Goal: Complete application form: Complete application form

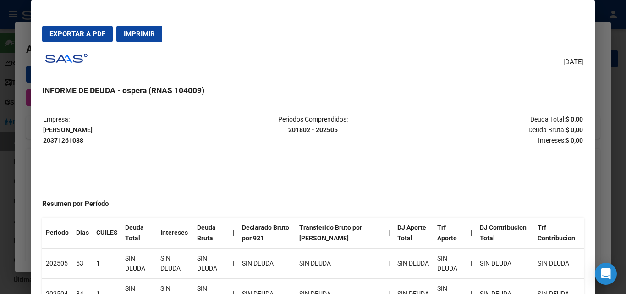
click at [602, 59] on div at bounding box center [313, 147] width 626 height 294
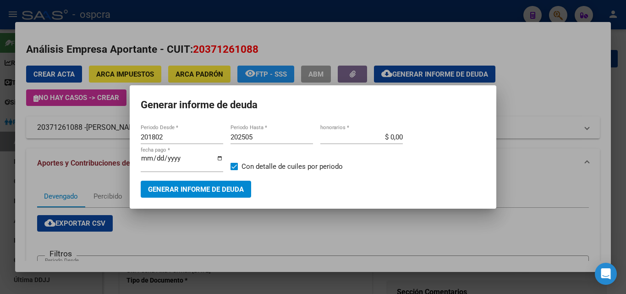
click at [622, 34] on div at bounding box center [313, 147] width 626 height 294
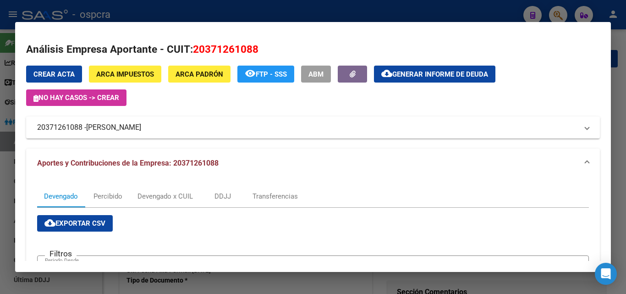
drag, startPoint x: 469, startPoint y: 6, endPoint x: 484, endPoint y: 7, distance: 14.7
click at [473, 7] on div at bounding box center [313, 147] width 626 height 294
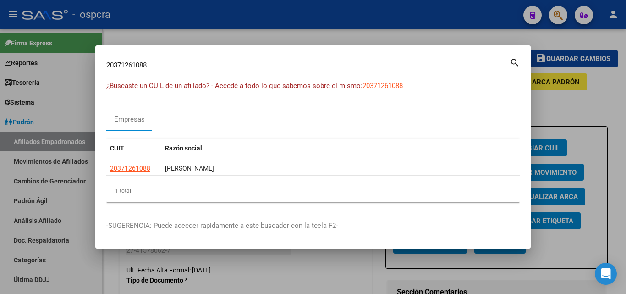
click at [465, 22] on div at bounding box center [313, 147] width 626 height 294
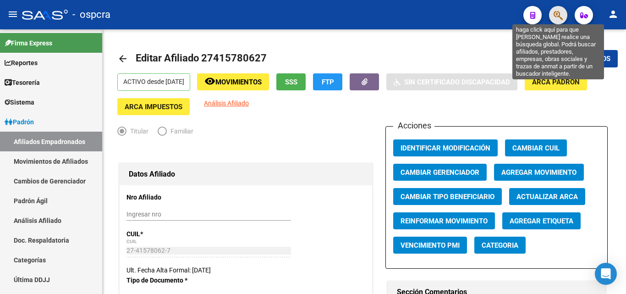
click at [557, 12] on icon "button" at bounding box center [558, 15] width 9 height 11
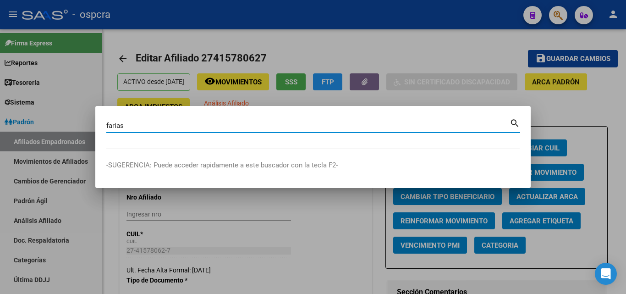
type input "farias"
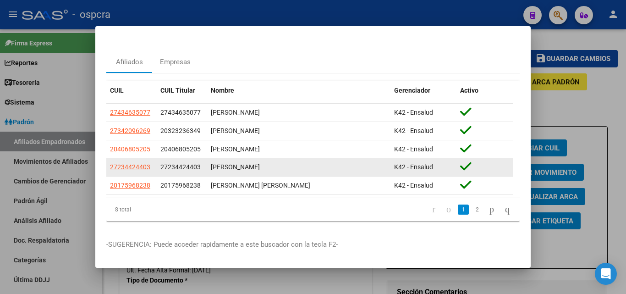
scroll to position [27, 0]
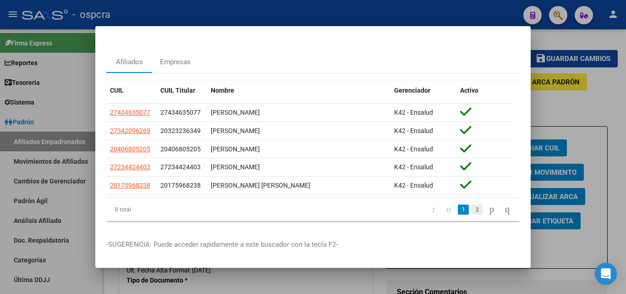
click at [472, 204] on link "2" at bounding box center [477, 209] width 11 height 10
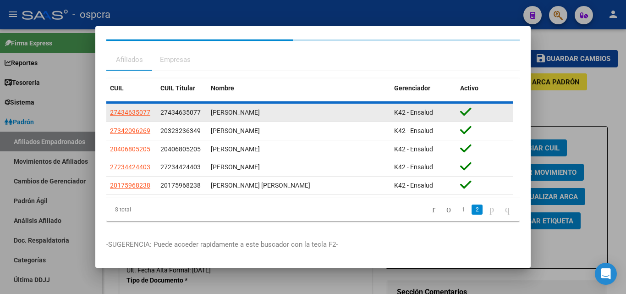
scroll to position [0, 0]
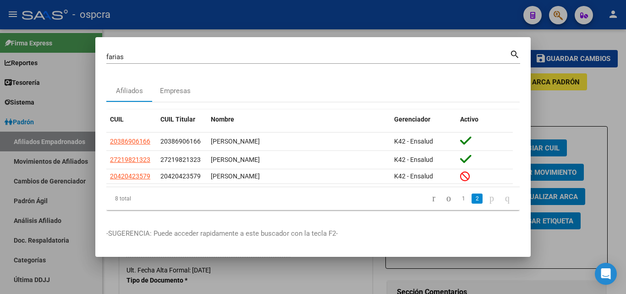
click at [47, 104] on div at bounding box center [313, 147] width 626 height 294
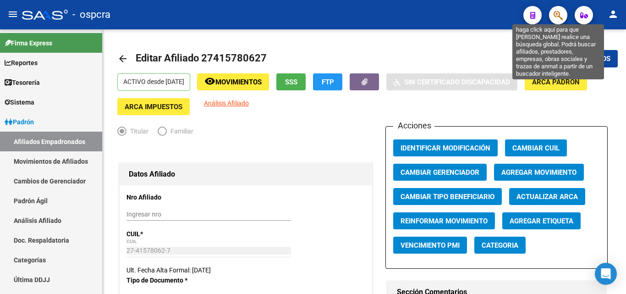
click at [559, 15] on icon "button" at bounding box center [558, 15] width 9 height 11
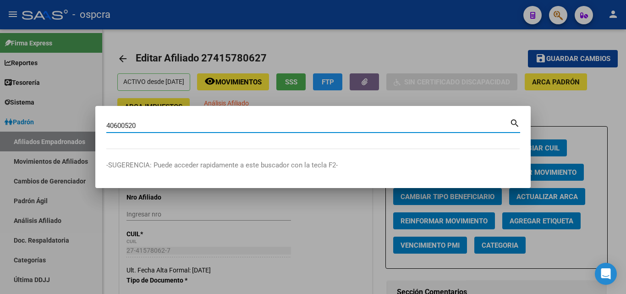
click at [120, 124] on input "40600520" at bounding box center [307, 125] width 403 height 8
type input "40680520"
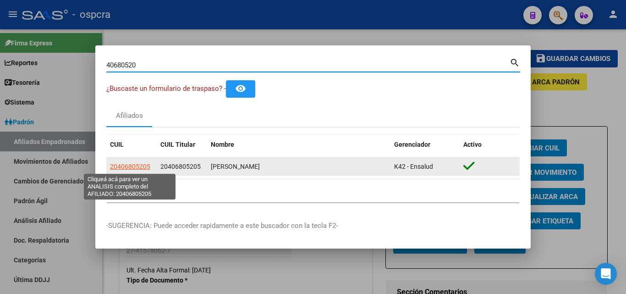
click at [131, 166] on span "20406805205" at bounding box center [130, 166] width 40 height 7
type textarea "20406805205"
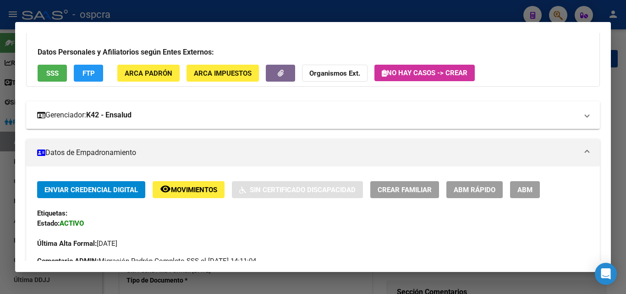
scroll to position [53, 0]
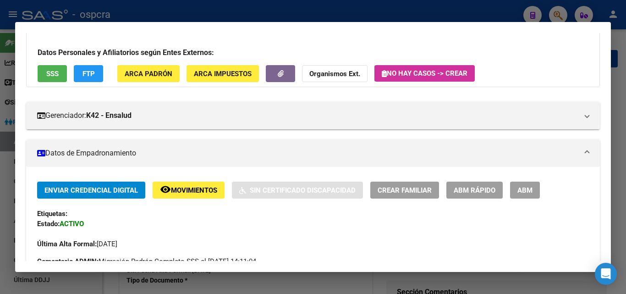
click at [524, 196] on button "ABM" at bounding box center [525, 190] width 30 height 17
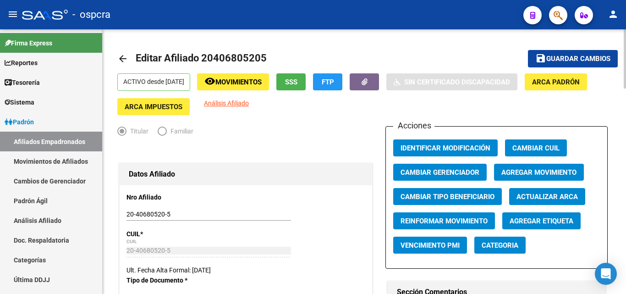
click at [252, 81] on span "Movimientos" at bounding box center [238, 82] width 46 height 8
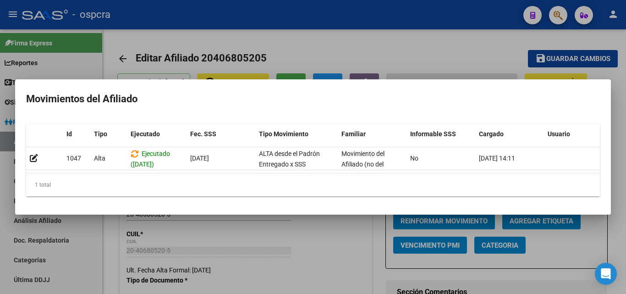
click at [332, 51] on div at bounding box center [313, 147] width 626 height 294
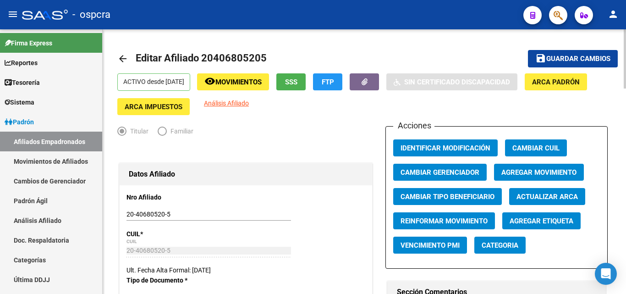
drag, startPoint x: 214, startPoint y: 58, endPoint x: 259, endPoint y: 52, distance: 45.7
click at [261, 52] on span "Editar Afiliado 20406805205" at bounding box center [201, 57] width 131 height 11
copy span "40680520"
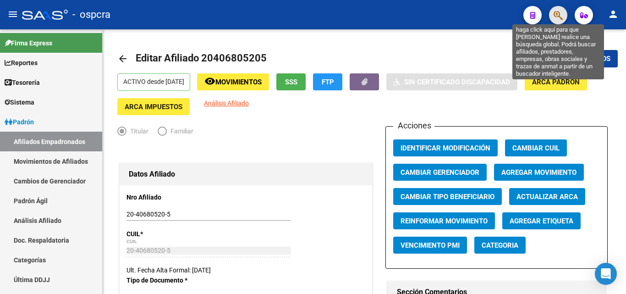
click at [557, 10] on icon "button" at bounding box center [558, 15] width 9 height 11
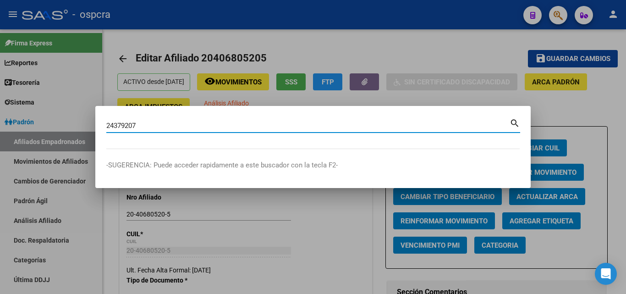
type input "24379207"
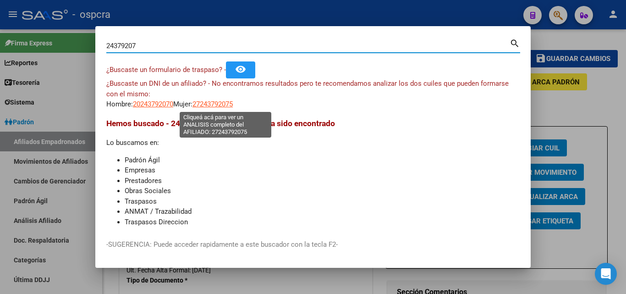
click at [224, 103] on span "27243792075" at bounding box center [213, 104] width 40 height 8
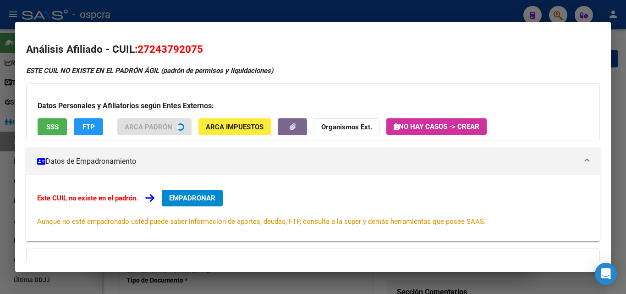
click at [0, 172] on div at bounding box center [313, 147] width 626 height 294
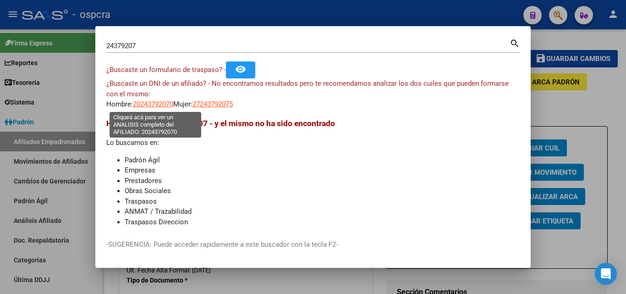
click at [159, 104] on span "20243792070" at bounding box center [153, 104] width 40 height 8
type textarea "20243792070"
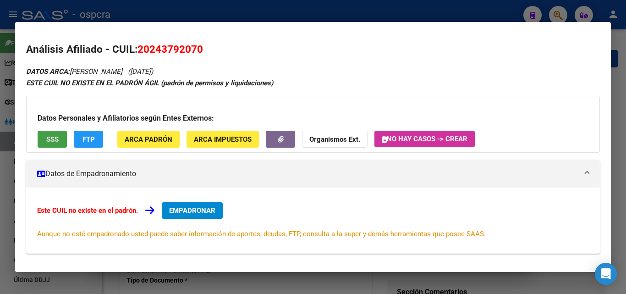
click at [49, 138] on span "SSS" at bounding box center [52, 139] width 12 height 8
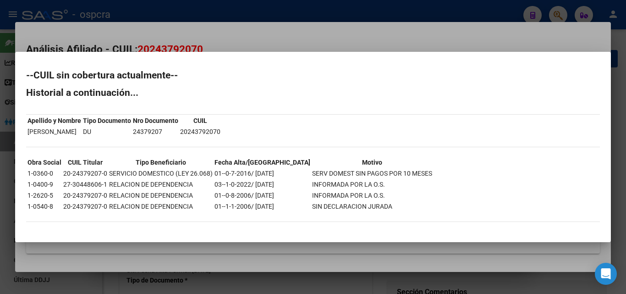
click at [0, 156] on div at bounding box center [313, 147] width 626 height 294
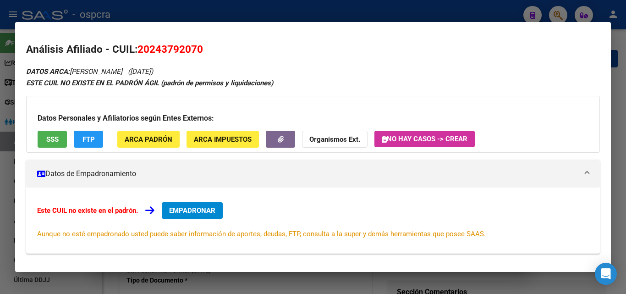
click at [0, 152] on div at bounding box center [313, 147] width 626 height 294
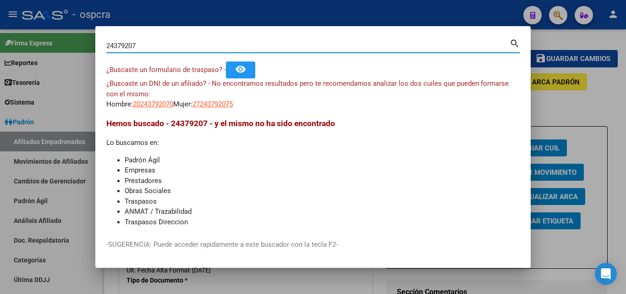
drag, startPoint x: 145, startPoint y: 46, endPoint x: 77, endPoint y: 47, distance: 68.8
click at [76, 47] on div "24379207 Buscar (apellido, dni, cuil, nro traspaso, cuit, obra social) search ¿…" at bounding box center [313, 147] width 626 height 294
type input "30448606"
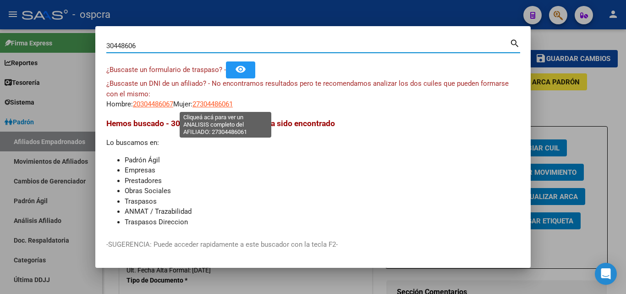
click at [233, 104] on span "27304486061" at bounding box center [213, 104] width 40 height 8
type textarea "27304486061"
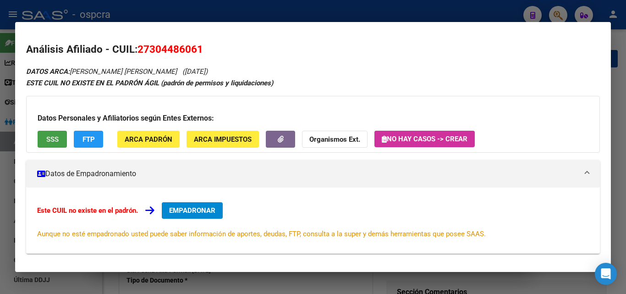
click at [56, 131] on button "SSS" at bounding box center [52, 139] width 29 height 17
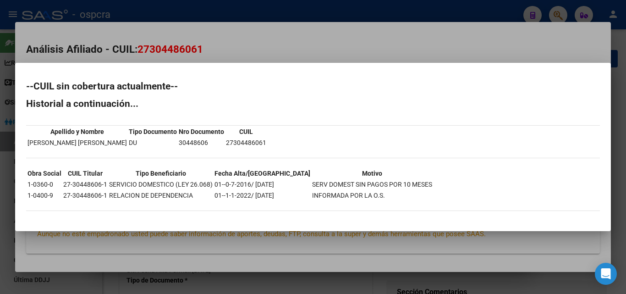
click at [218, 44] on div at bounding box center [313, 147] width 626 height 294
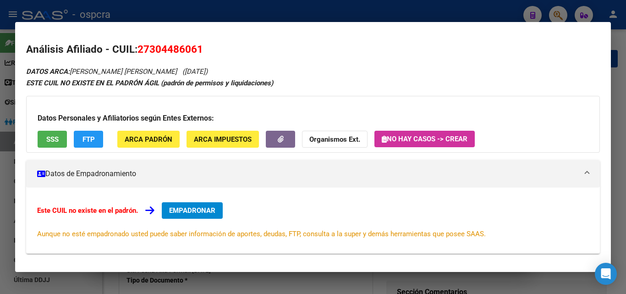
click at [198, 213] on span "EMPADRONAR" at bounding box center [192, 210] width 46 height 8
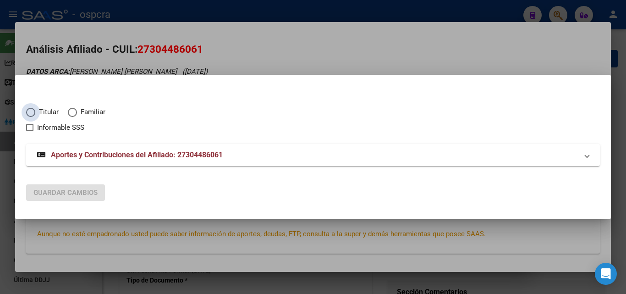
click at [28, 111] on span "Elija una opción" at bounding box center [30, 112] width 9 height 9
click at [28, 111] on input "Titular" at bounding box center [30, 112] width 9 height 9
radio input "true"
checkbox input "true"
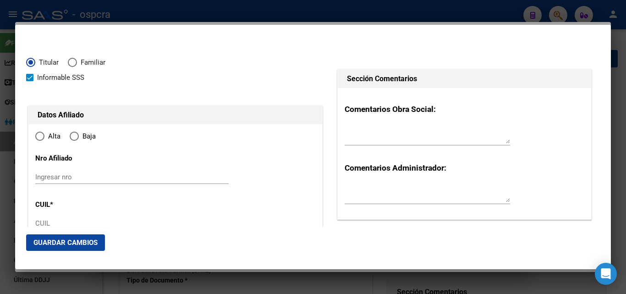
type input "27-30448606-1"
type input "30448606"
type input "[PERSON_NAME]"
type input "[DATE]"
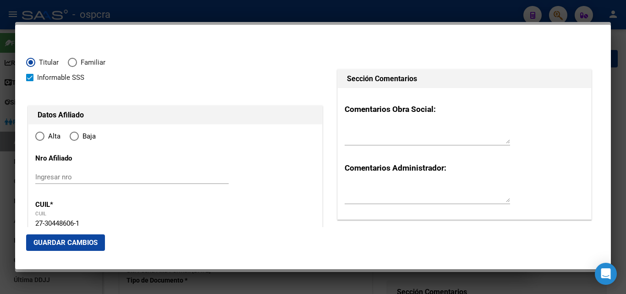
type input "[PERSON_NAME]"
type input "1665"
type input "BRIO CONCEJAL [PERSON_NAME] 1"
type input "35"
type input "0"
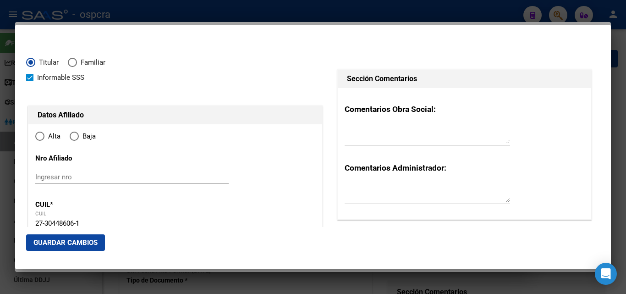
radio input "true"
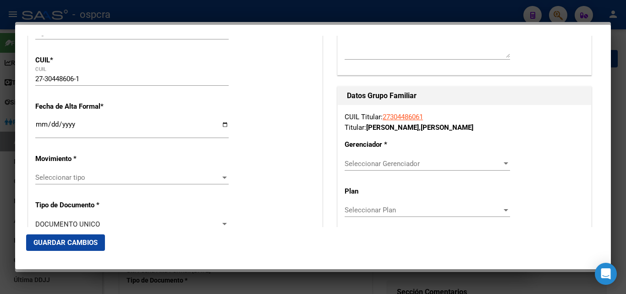
scroll to position [92, 0]
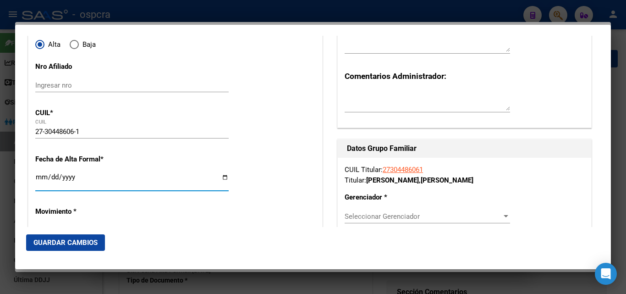
click at [224, 177] on input "Ingresar fecha" at bounding box center [131, 180] width 193 height 15
type input "[DATE]"
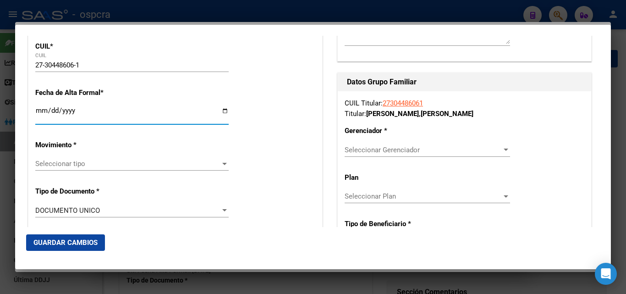
scroll to position [183, 0]
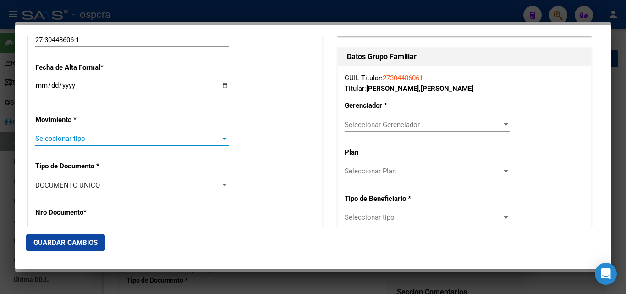
click at [220, 141] on div at bounding box center [224, 138] width 8 height 7
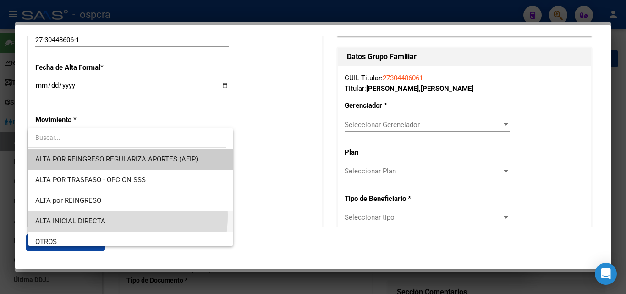
click at [109, 216] on span "ALTA INICIAL DIRECTA" at bounding box center [130, 221] width 191 height 21
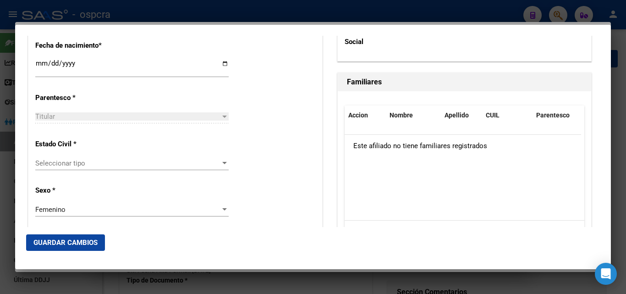
scroll to position [504, 0]
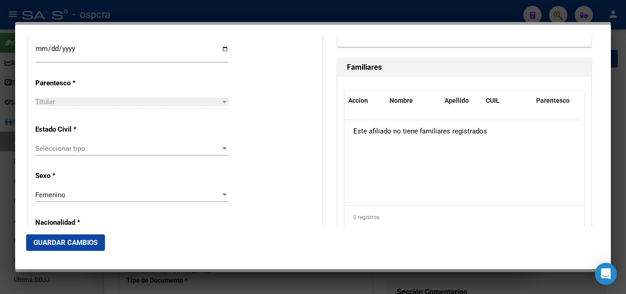
click at [181, 147] on span "Seleccionar tipo" at bounding box center [127, 148] width 185 height 8
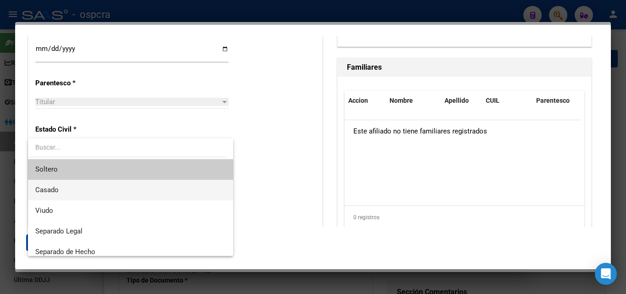
click at [116, 187] on span "Casado" at bounding box center [130, 190] width 191 height 21
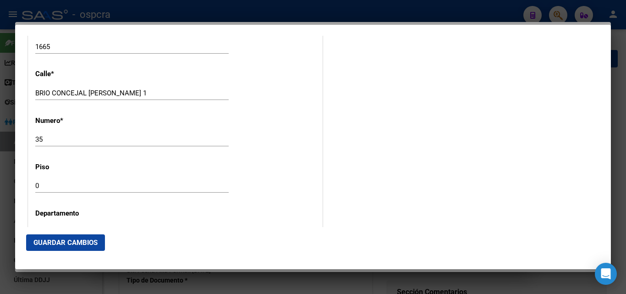
scroll to position [1008, 0]
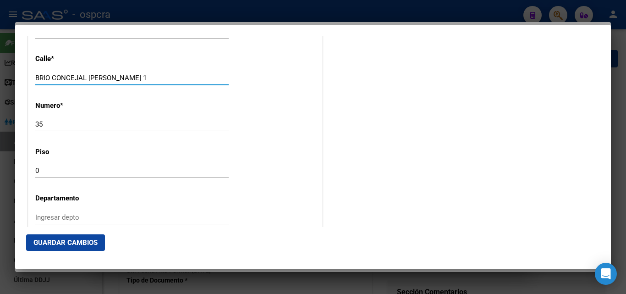
drag, startPoint x: 127, startPoint y: 79, endPoint x: 27, endPoint y: 77, distance: 100.4
type input "M 72 3 CASA"
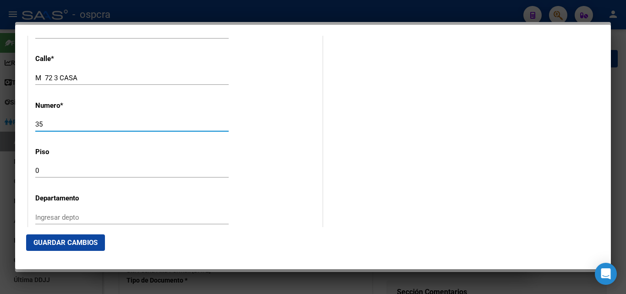
drag, startPoint x: 41, startPoint y: 123, endPoint x: 17, endPoint y: 128, distance: 24.4
click at [17, 128] on mat-dialog-content "Titular Familiar Informable SSS Datos Afiliado Alta Baja Nro Afiliado Ingresar …" at bounding box center [313, 131] width 596 height 191
click at [72, 120] on div "35 Ingresar nro" at bounding box center [131, 124] width 193 height 14
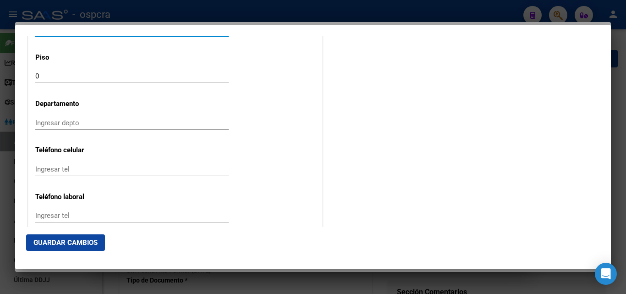
scroll to position [1146, 0]
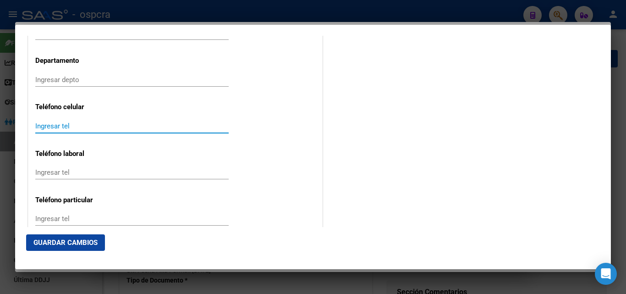
click at [39, 122] on input "Ingresar tel" at bounding box center [131, 126] width 193 height 8
click at [72, 127] on input "112327" at bounding box center [131, 126] width 193 height 8
type input "1123272574"
click at [44, 174] on input "Ingresar tel" at bounding box center [131, 172] width 193 height 8
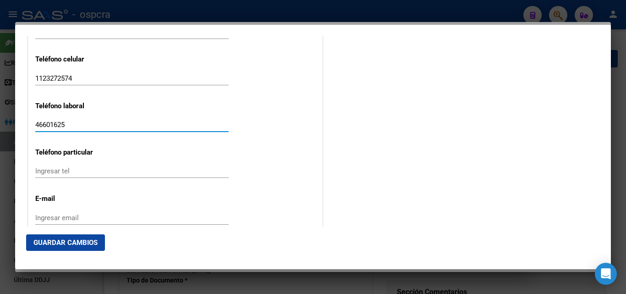
scroll to position [1238, 0]
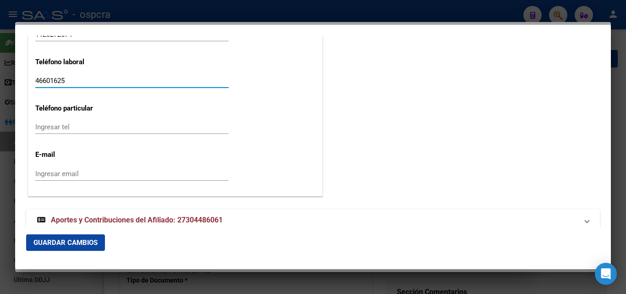
type input "46601625"
click at [46, 173] on input "Ingresar email" at bounding box center [131, 174] width 193 height 8
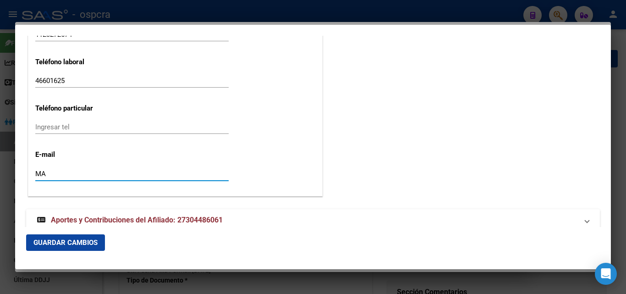
type input "M"
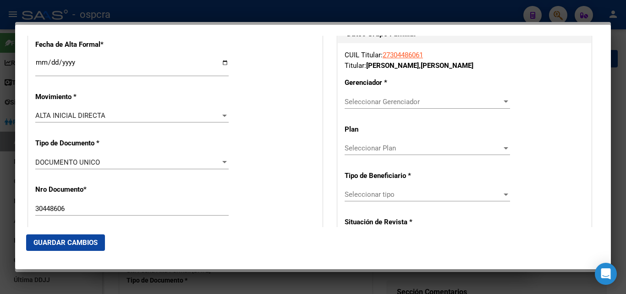
scroll to position [229, 0]
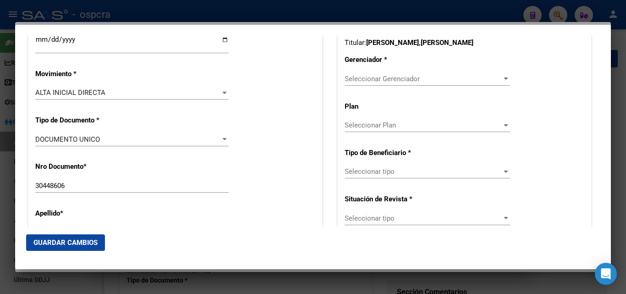
type input "[EMAIL_ADDRESS][DOMAIN_NAME]"
click at [421, 78] on span "Seleccionar Gerenciador" at bounding box center [423, 79] width 157 height 8
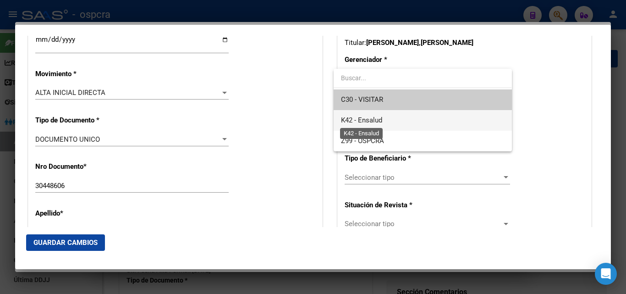
click at [382, 123] on span "K42 - Ensalud" at bounding box center [361, 120] width 41 height 8
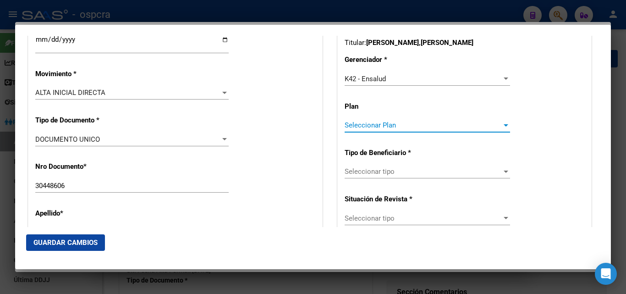
click at [401, 125] on span "Seleccionar Plan" at bounding box center [423, 125] width 157 height 8
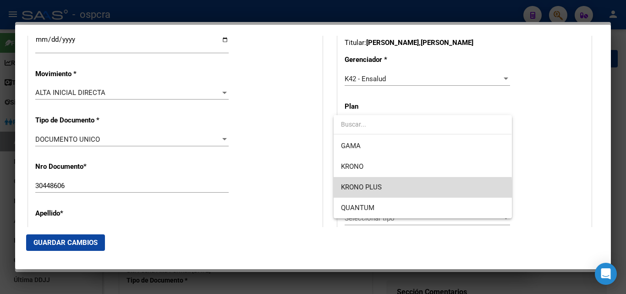
click at [366, 192] on span "KRONO PLUS" at bounding box center [422, 187] width 163 height 21
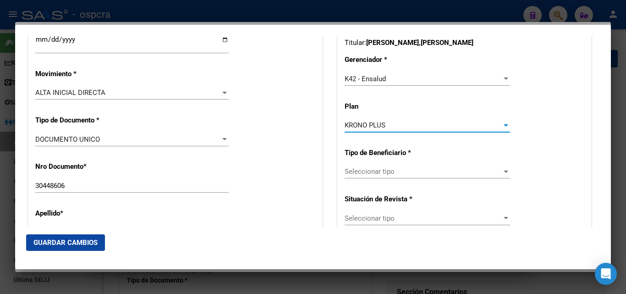
click at [423, 172] on span "Seleccionar tipo" at bounding box center [423, 171] width 157 height 8
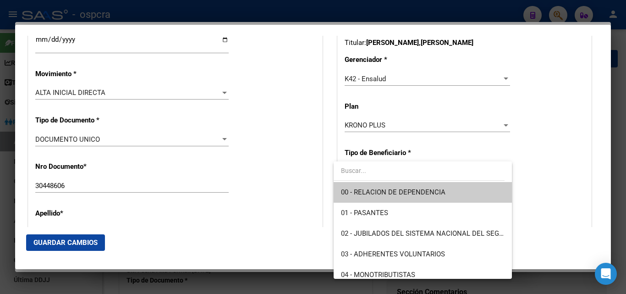
click at [412, 189] on span "00 - RELACION DE DEPENDENCIA" at bounding box center [393, 192] width 105 height 8
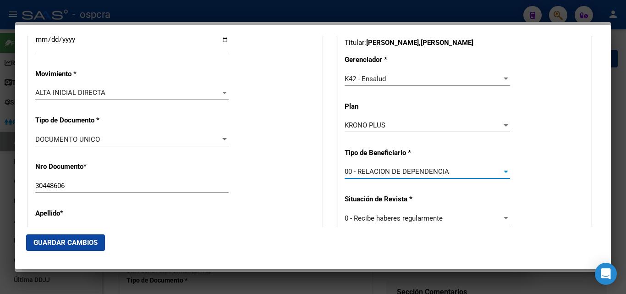
type input "30-63322394-3"
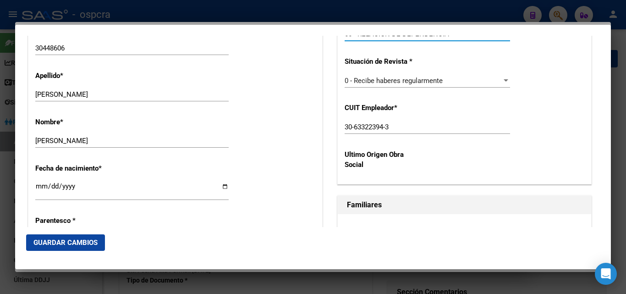
scroll to position [458, 0]
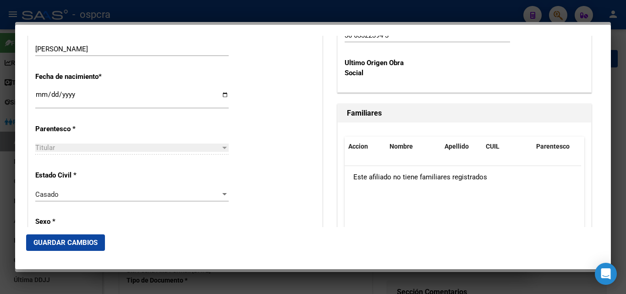
click at [72, 243] on span "Guardar Cambios" at bounding box center [65, 242] width 64 height 8
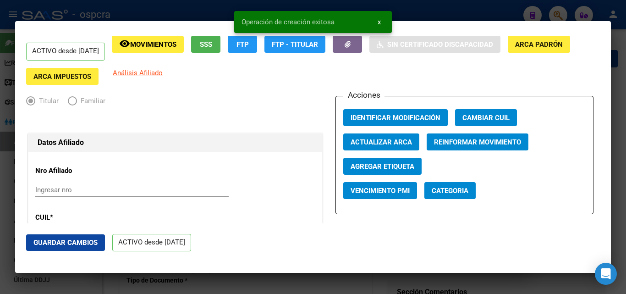
scroll to position [0, 0]
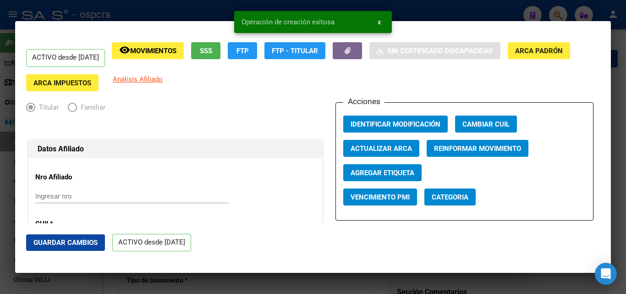
click at [0, 228] on div at bounding box center [313, 147] width 626 height 294
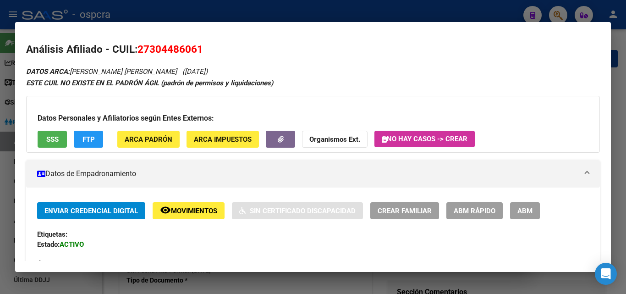
click at [531, 209] on span "ABM" at bounding box center [525, 211] width 15 height 8
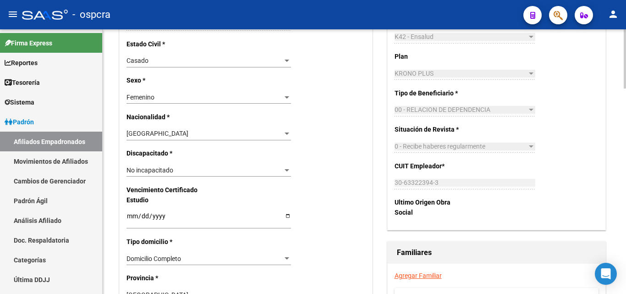
scroll to position [504, 0]
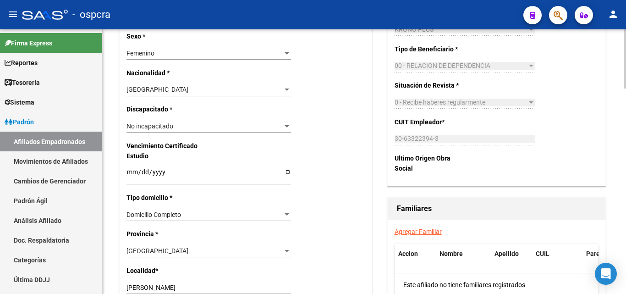
click at [412, 229] on link "Agregar Familiar" at bounding box center [418, 231] width 47 height 7
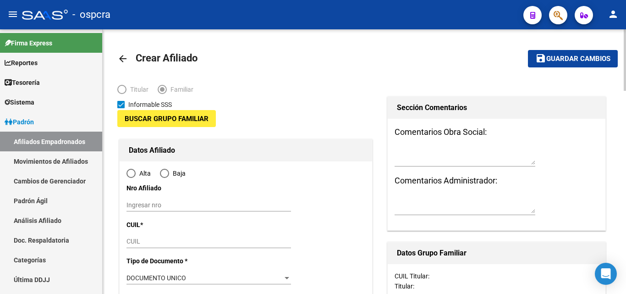
type input "30-63322394-3"
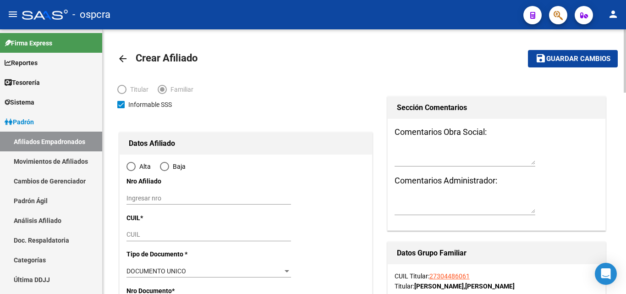
type input "[PERSON_NAME]"
type input "1665"
type input "M 72 3 CASA"
type input "35"
type input "0"
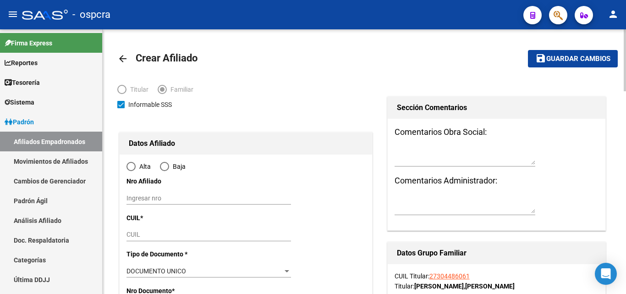
radio input "true"
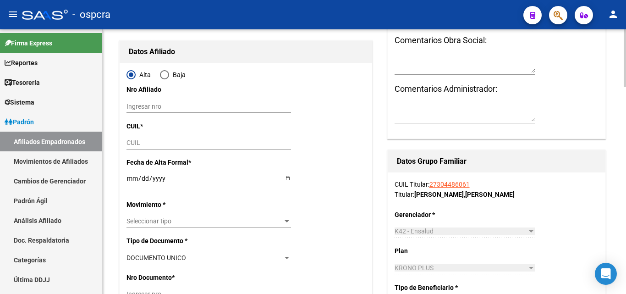
type input "30-63322394-3"
click at [130, 142] on input "CUIL" at bounding box center [209, 143] width 165 height 8
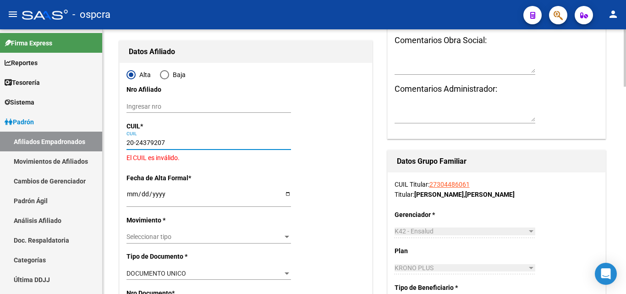
type input "20-24379207-0"
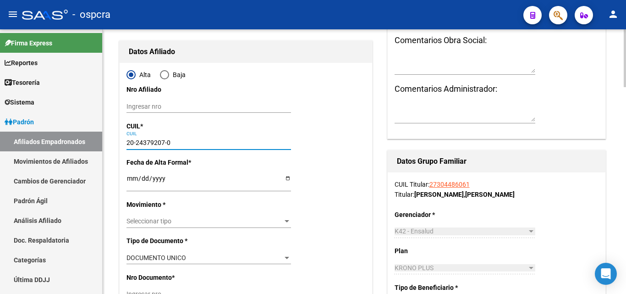
type input "24379207"
type input "[PERSON_NAME]"
type input "[DEMOGRAPHIC_DATA][PERSON_NAME]"
type input "[DATE]"
type input "[PERSON_NAME]"
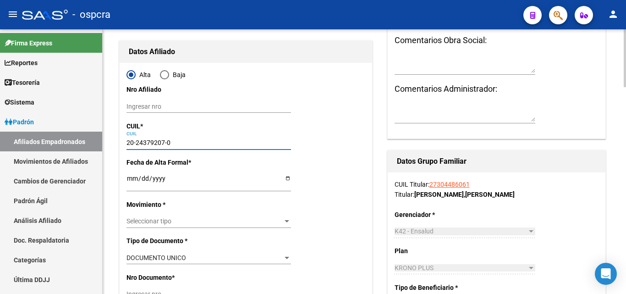
type input "BRIO CONCEJAL DE LEØ"
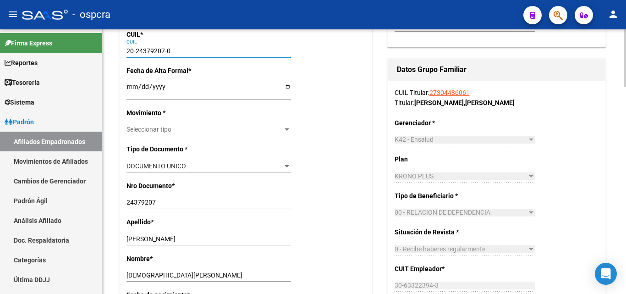
type input "20-24379207-0"
drag, startPoint x: 281, startPoint y: 125, endPoint x: 286, endPoint y: 126, distance: 4.8
click at [283, 125] on div "Seleccionar tipo Seleccionar tipo" at bounding box center [209, 129] width 165 height 13
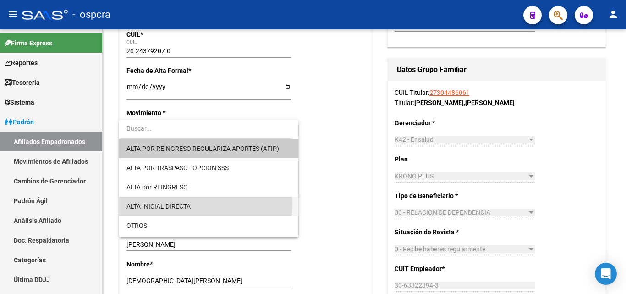
click at [195, 204] on span "ALTA INICIAL DIRECTA" at bounding box center [209, 206] width 165 height 19
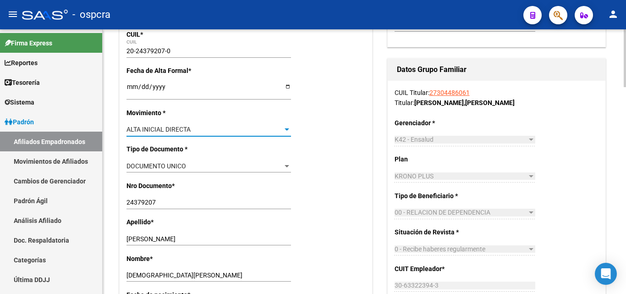
click at [286, 126] on div at bounding box center [287, 129] width 8 height 7
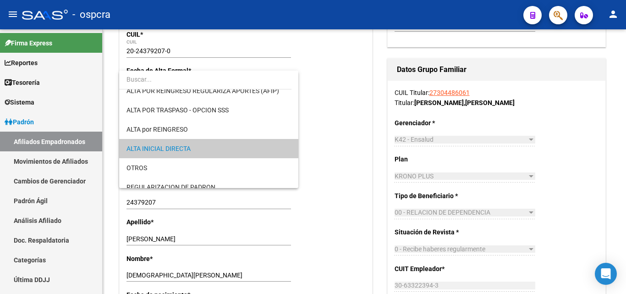
scroll to position [0, 0]
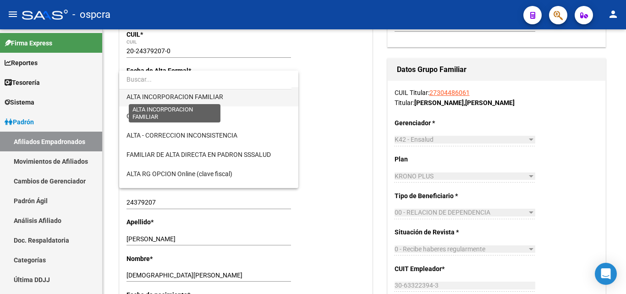
click at [212, 94] on span "ALTA INCORPORACION FAMILIAR" at bounding box center [175, 96] width 97 height 7
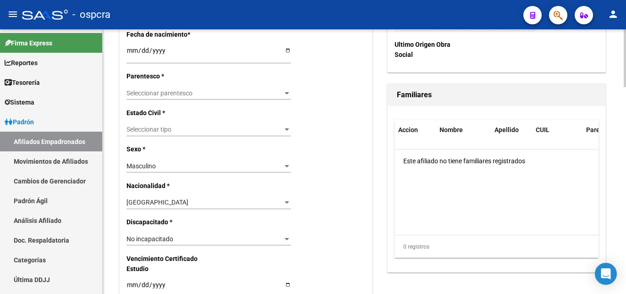
scroll to position [458, 0]
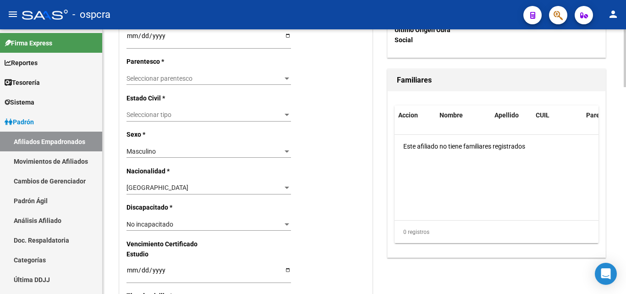
click at [286, 113] on div "Seleccionar tipo Seleccionar tipo" at bounding box center [209, 115] width 165 height 13
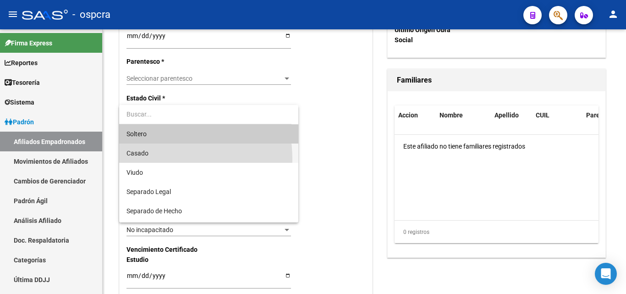
click at [149, 159] on span "Casado" at bounding box center [209, 152] width 165 height 19
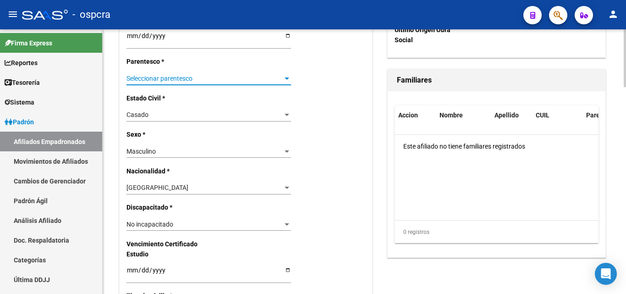
click at [287, 77] on div at bounding box center [287, 78] width 5 height 2
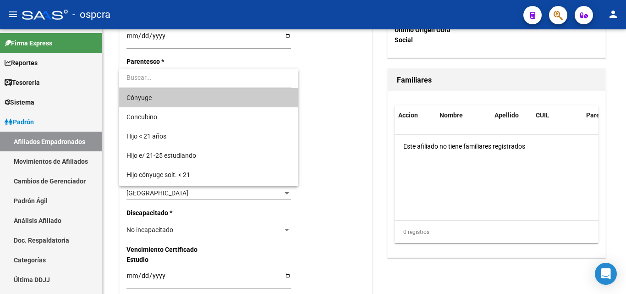
click at [157, 99] on span "Cónyuge" at bounding box center [209, 97] width 165 height 19
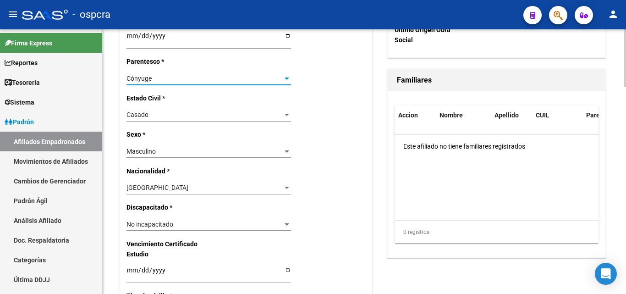
click at [286, 79] on div at bounding box center [287, 78] width 5 height 2
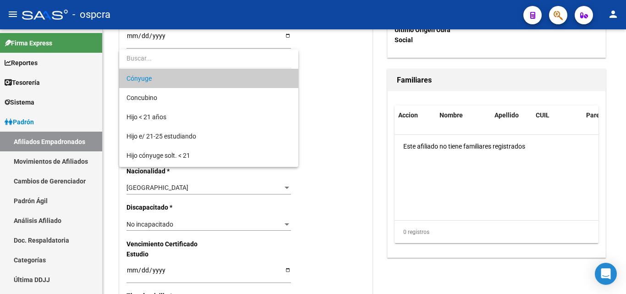
click at [247, 77] on span "Cónyuge" at bounding box center [209, 78] width 165 height 19
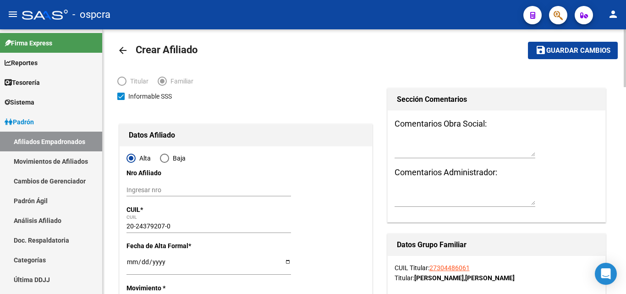
scroll to position [0, 0]
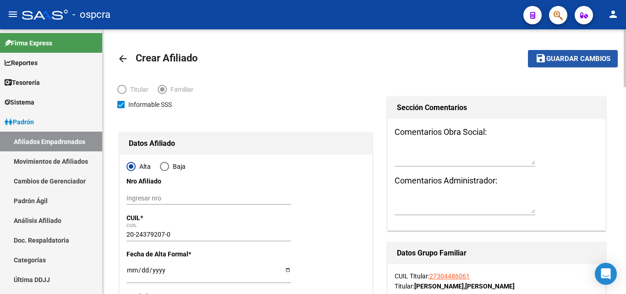
click at [583, 58] on span "Guardar cambios" at bounding box center [578, 59] width 64 height 8
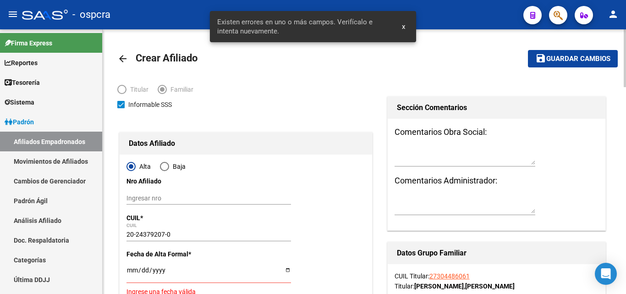
scroll to position [92, 0]
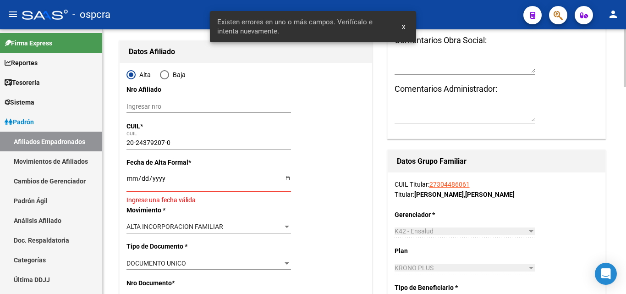
click at [287, 177] on input "Ingresar fecha" at bounding box center [209, 182] width 165 height 14
type input "[DATE]"
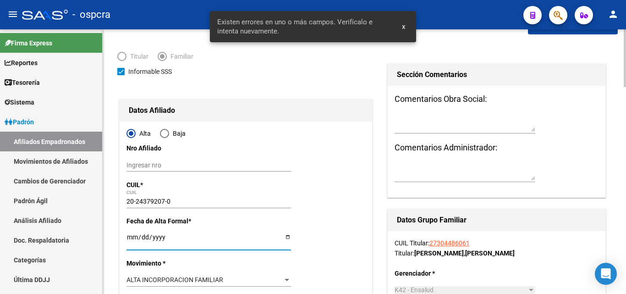
scroll to position [0, 0]
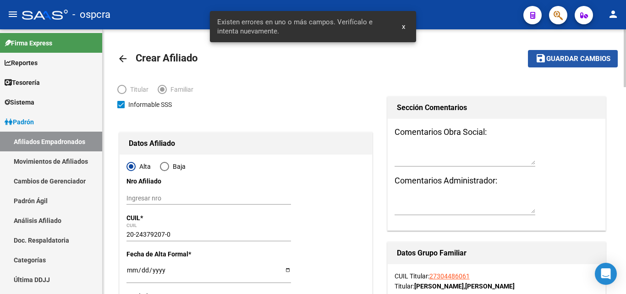
click at [600, 56] on span "Guardar cambios" at bounding box center [578, 59] width 64 height 8
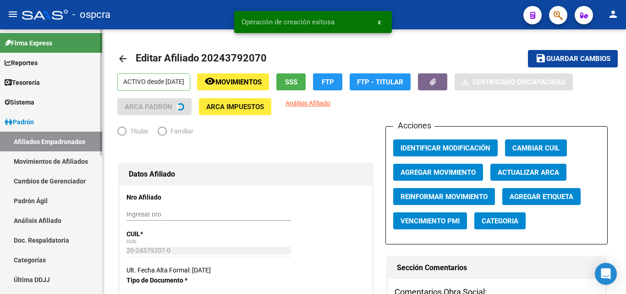
radio input "true"
type input "30-63322394-3"
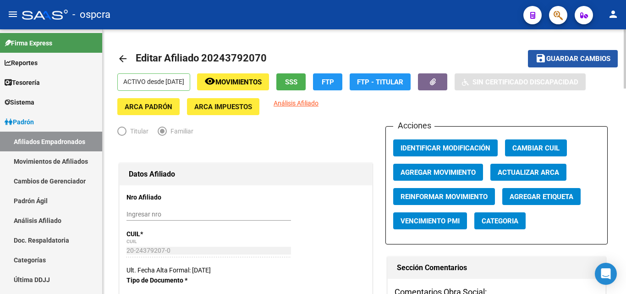
click at [587, 59] on span "Guardar cambios" at bounding box center [578, 59] width 64 height 8
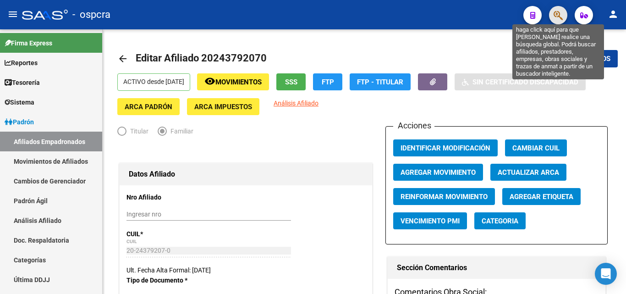
click at [557, 18] on icon "button" at bounding box center [558, 15] width 9 height 11
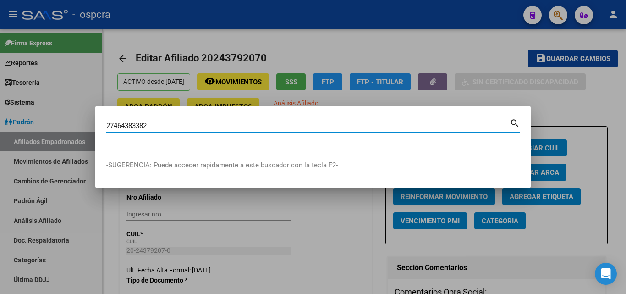
type input "27464383382"
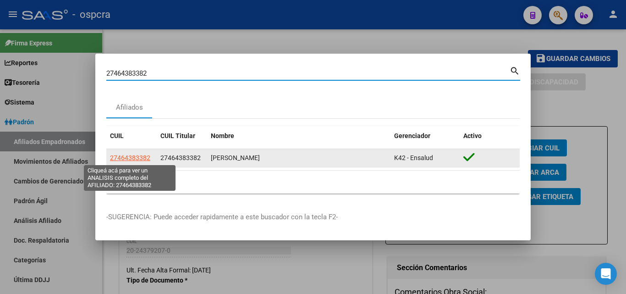
click at [134, 158] on span "27464383382" at bounding box center [130, 157] width 40 height 7
type textarea "27464383382"
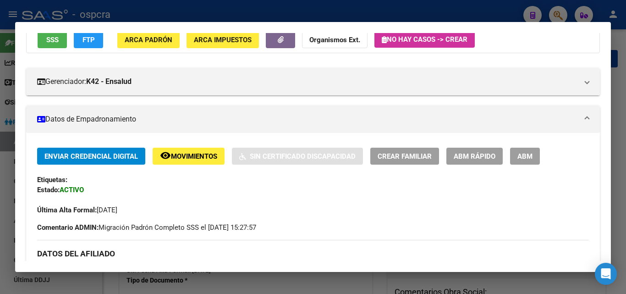
scroll to position [92, 0]
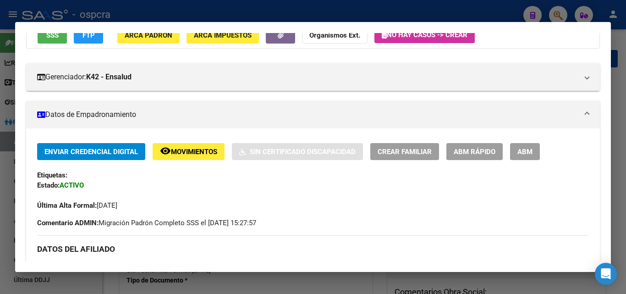
click at [524, 155] on span "ABM" at bounding box center [525, 152] width 15 height 8
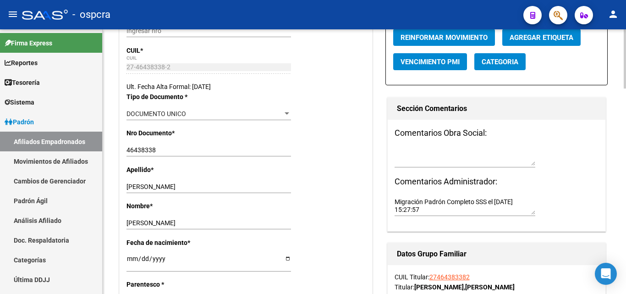
scroll to position [92, 0]
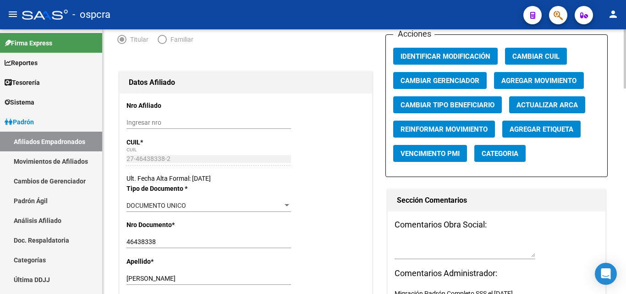
click at [536, 77] on span "Agregar Movimiento" at bounding box center [538, 81] width 75 height 8
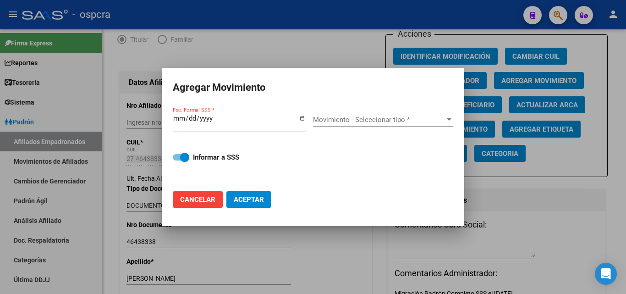
click at [517, 199] on div at bounding box center [313, 147] width 626 height 294
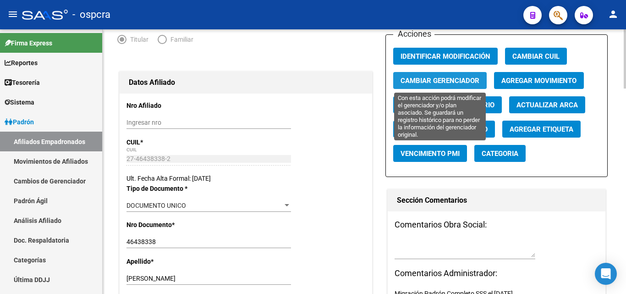
click at [446, 79] on span "Cambiar Gerenciador" at bounding box center [440, 81] width 79 height 8
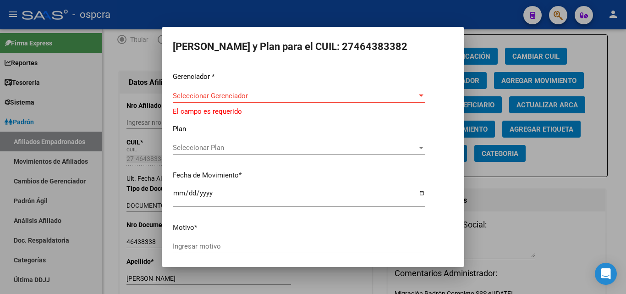
click at [270, 100] on div "Seleccionar Gerenciador Seleccionar Gerenciador" at bounding box center [299, 96] width 253 height 14
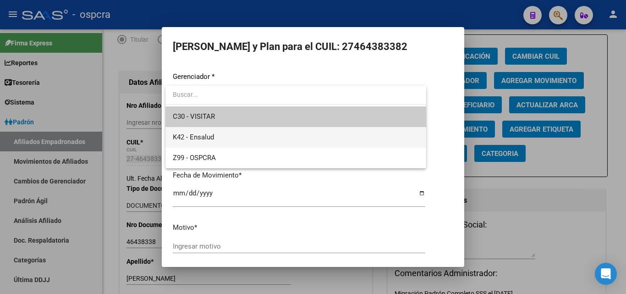
click at [225, 135] on span "K42 - Ensalud" at bounding box center [296, 137] width 246 height 21
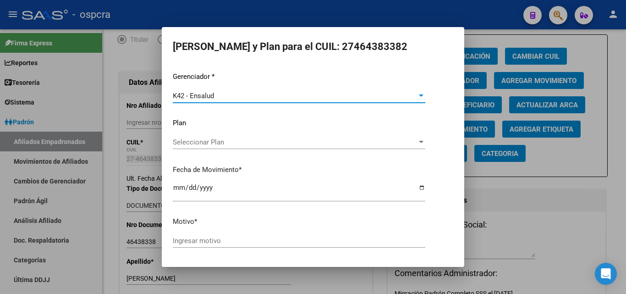
click at [244, 150] on div "Seleccionar Plan Seleccionar Plan" at bounding box center [299, 146] width 253 height 22
click at [243, 143] on span "Seleccionar Plan" at bounding box center [295, 142] width 244 height 8
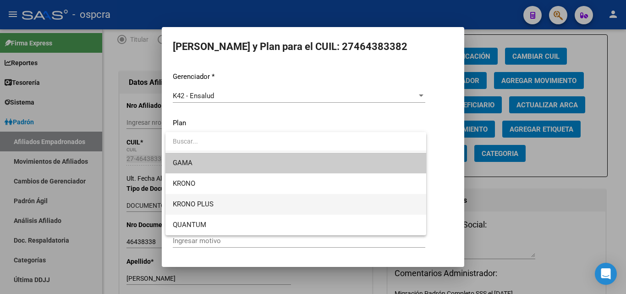
click at [237, 200] on span "KRONO PLUS" at bounding box center [296, 204] width 246 height 21
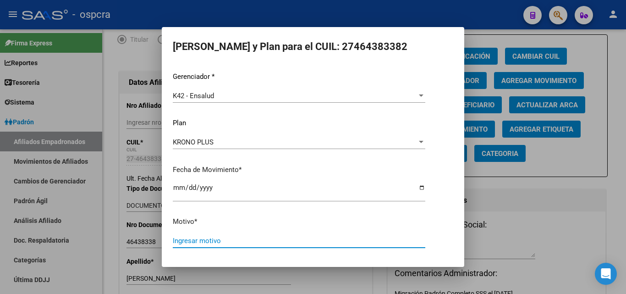
click at [208, 241] on input "Ingresar motivo" at bounding box center [299, 241] width 253 height 8
click at [212, 241] on input "Afiliacion sondical" at bounding box center [299, 241] width 253 height 8
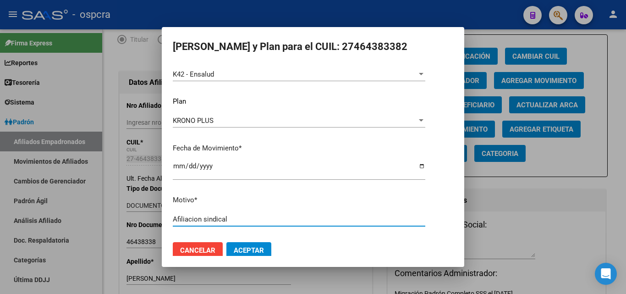
scroll to position [32, 0]
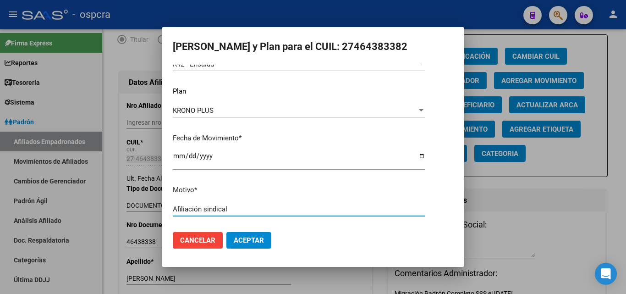
type input "Afiliación sindical"
click at [251, 242] on span "Aceptar" at bounding box center [249, 240] width 30 height 8
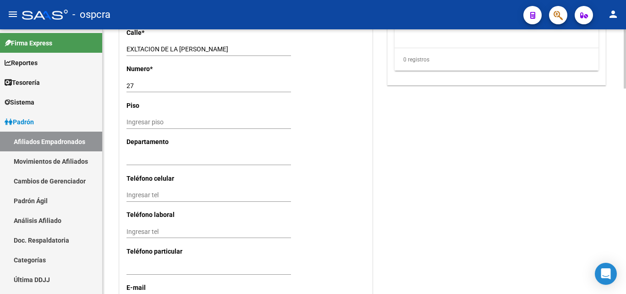
scroll to position [825, 0]
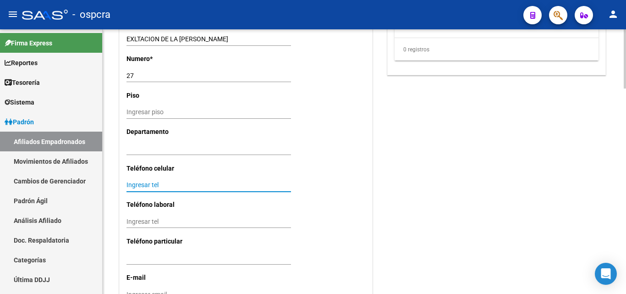
click at [135, 188] on input "Ingresar tel" at bounding box center [209, 185] width 165 height 8
type input "1566056231"
click at [140, 226] on div "Ingresar tel" at bounding box center [209, 221] width 165 height 13
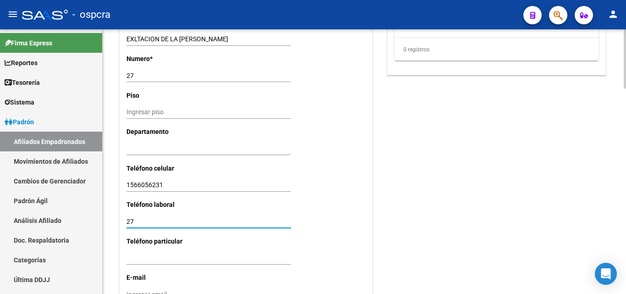
type input "2"
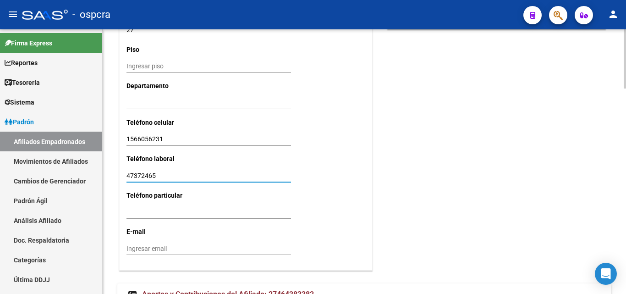
type input "47372465"
click at [156, 244] on div "Ingresar email" at bounding box center [209, 248] width 165 height 13
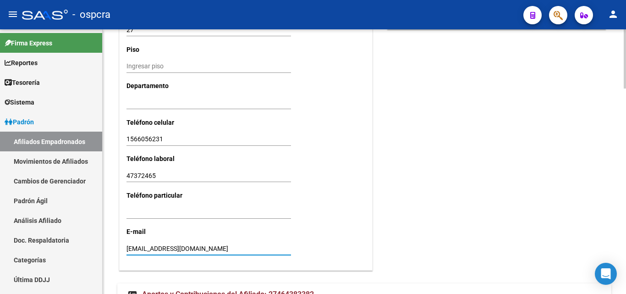
type input "[EMAIL_ADDRESS][DOMAIN_NAME]"
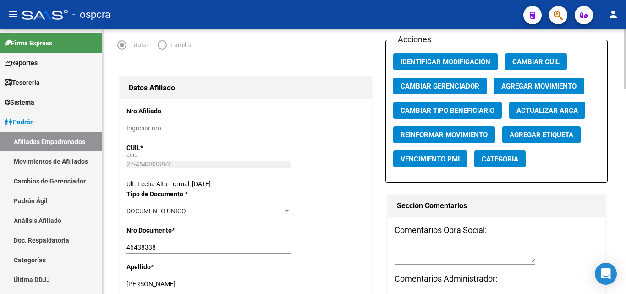
scroll to position [0, 0]
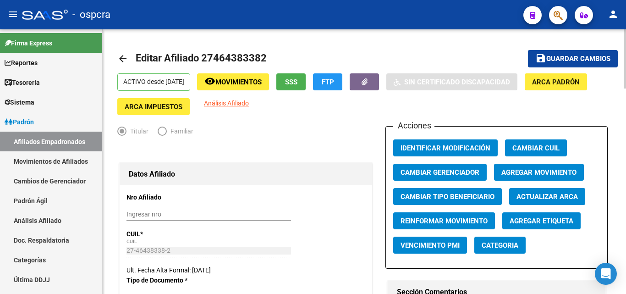
click at [591, 57] on span "Guardar cambios" at bounding box center [578, 59] width 64 height 8
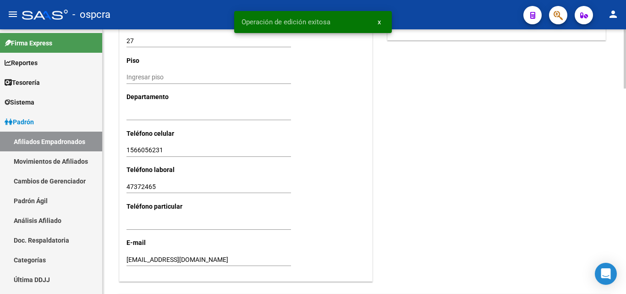
scroll to position [915, 0]
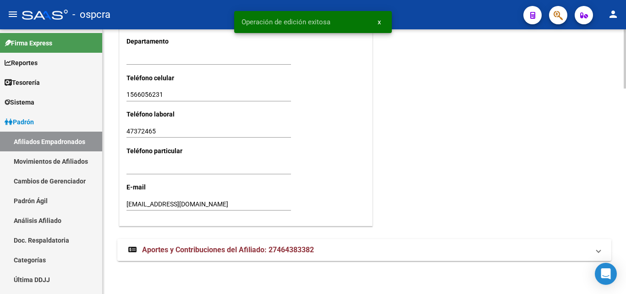
click at [252, 252] on span "Aportes y Contribuciones del Afiliado: 27464383382" at bounding box center [228, 249] width 172 height 9
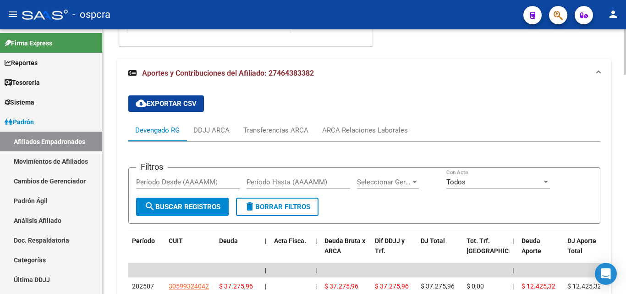
scroll to position [1236, 0]
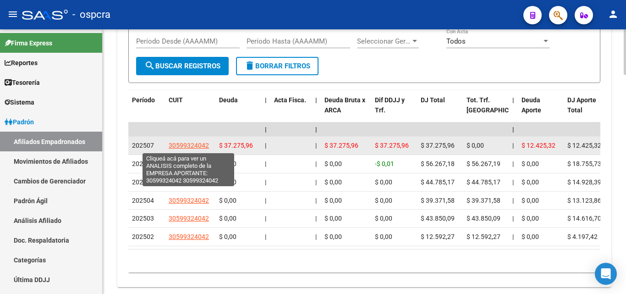
click at [192, 146] on span "30599324042" at bounding box center [189, 145] width 40 height 7
type textarea "30599324042"
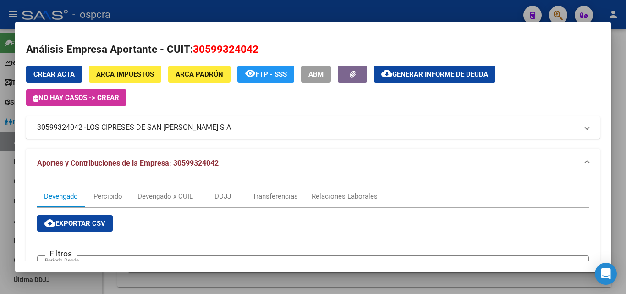
click at [187, 125] on span "LOS CIPRESES DE SAN [PERSON_NAME] S A" at bounding box center [158, 127] width 145 height 11
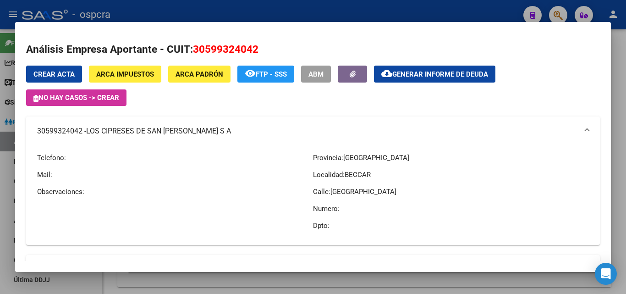
click at [320, 70] on button "ABM" at bounding box center [316, 74] width 30 height 17
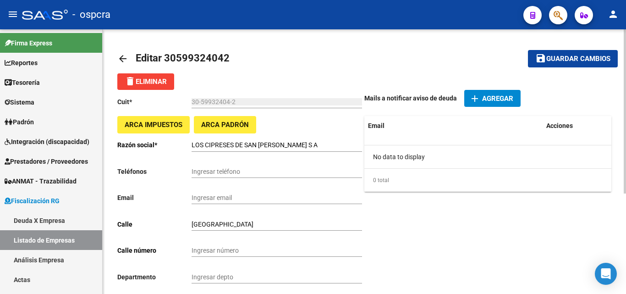
click at [197, 171] on input "Ingresar teléfono" at bounding box center [277, 172] width 171 height 8
type input "47372465"
click at [557, 59] on span "Guardar cambios" at bounding box center [578, 59] width 64 height 8
click at [585, 58] on span "Guardar cambios" at bounding box center [578, 59] width 64 height 8
click at [585, 62] on span "Guardar cambios" at bounding box center [578, 59] width 64 height 8
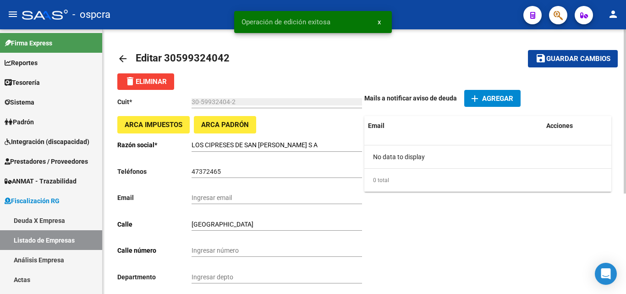
click at [123, 62] on mat-icon "arrow_back" at bounding box center [122, 58] width 11 height 11
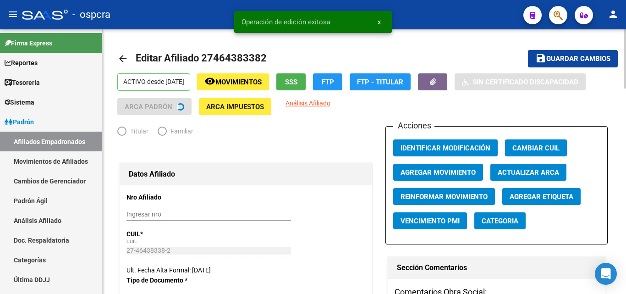
radio input "true"
type input "30-59932404-2"
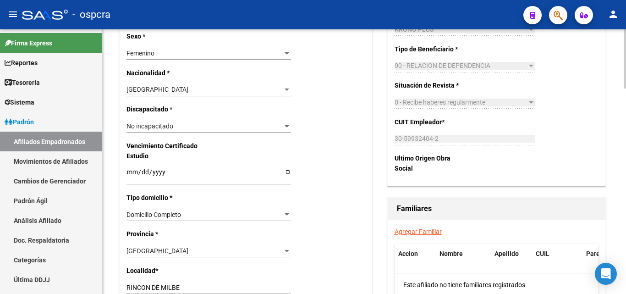
scroll to position [550, 0]
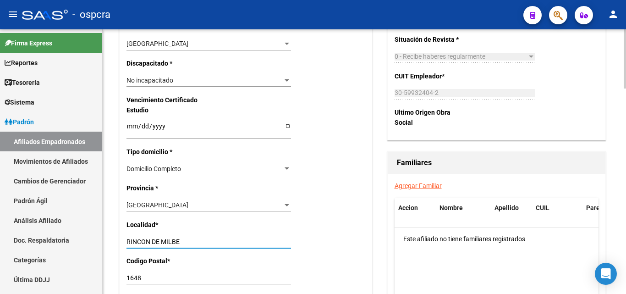
click at [190, 240] on input "RINCON DE MILBE" at bounding box center [209, 242] width 165 height 8
click at [177, 243] on input "RINCON DE MILBE" at bounding box center [209, 242] width 165 height 8
click at [180, 243] on input "RINCON DE MILBE" at bounding box center [209, 242] width 165 height 8
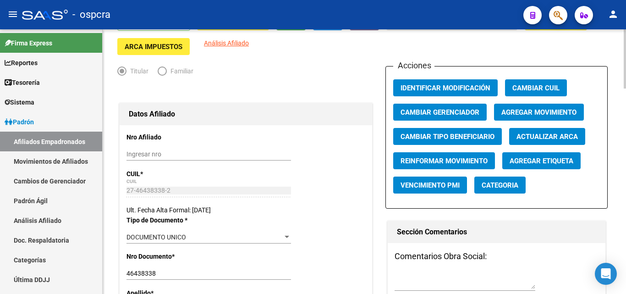
scroll to position [0, 0]
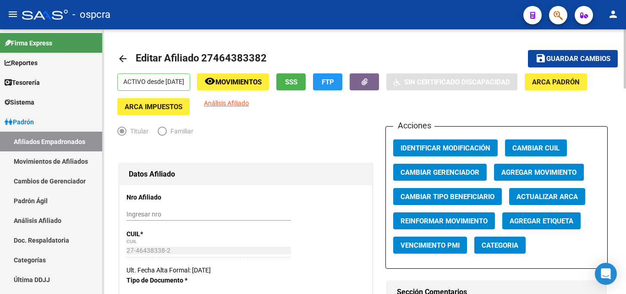
type input "[PERSON_NAME]"
click at [587, 59] on span "Guardar cambios" at bounding box center [578, 59] width 64 height 8
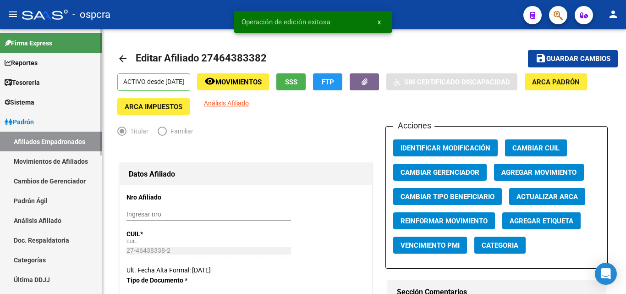
click at [59, 140] on link "Afiliados Empadronados" at bounding box center [51, 142] width 102 height 20
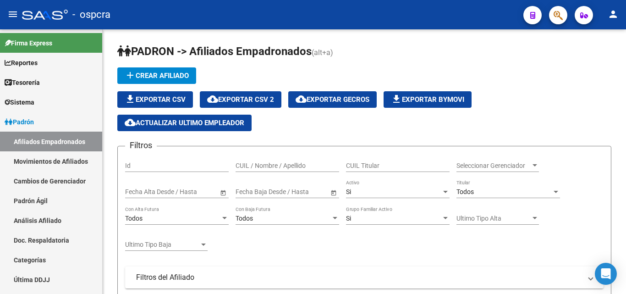
click at [556, 13] on icon "button" at bounding box center [558, 15] width 9 height 11
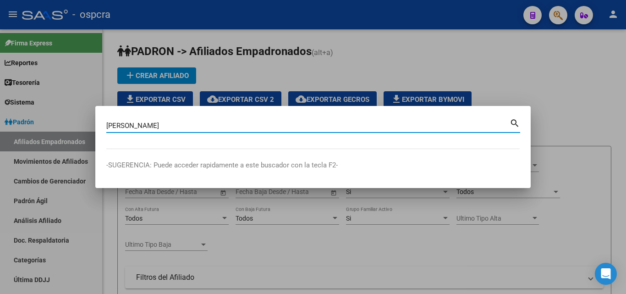
type input "[PERSON_NAME]"
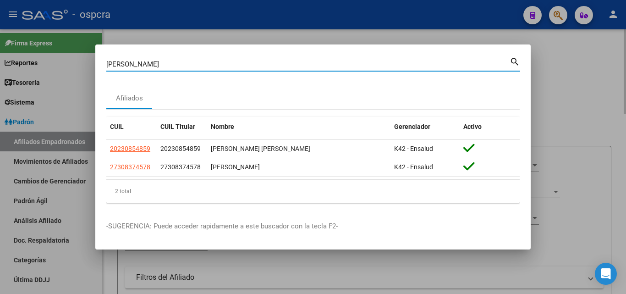
click at [300, 40] on div at bounding box center [313, 147] width 626 height 294
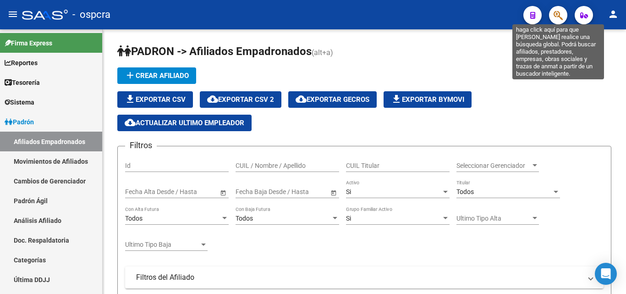
click at [552, 16] on button "button" at bounding box center [558, 15] width 18 height 18
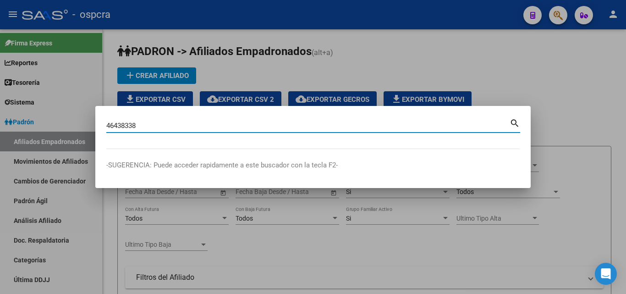
type input "46438338"
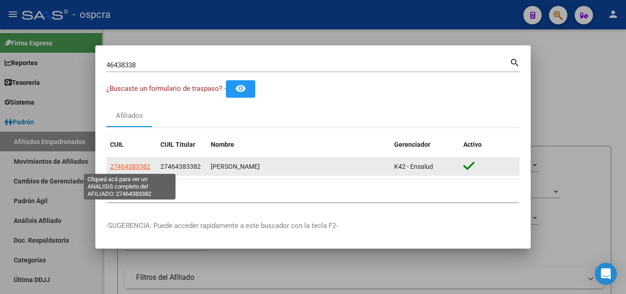
click at [129, 167] on span "27464383382" at bounding box center [130, 166] width 40 height 7
type textarea "27464383382"
